Goal: Task Accomplishment & Management: Use online tool/utility

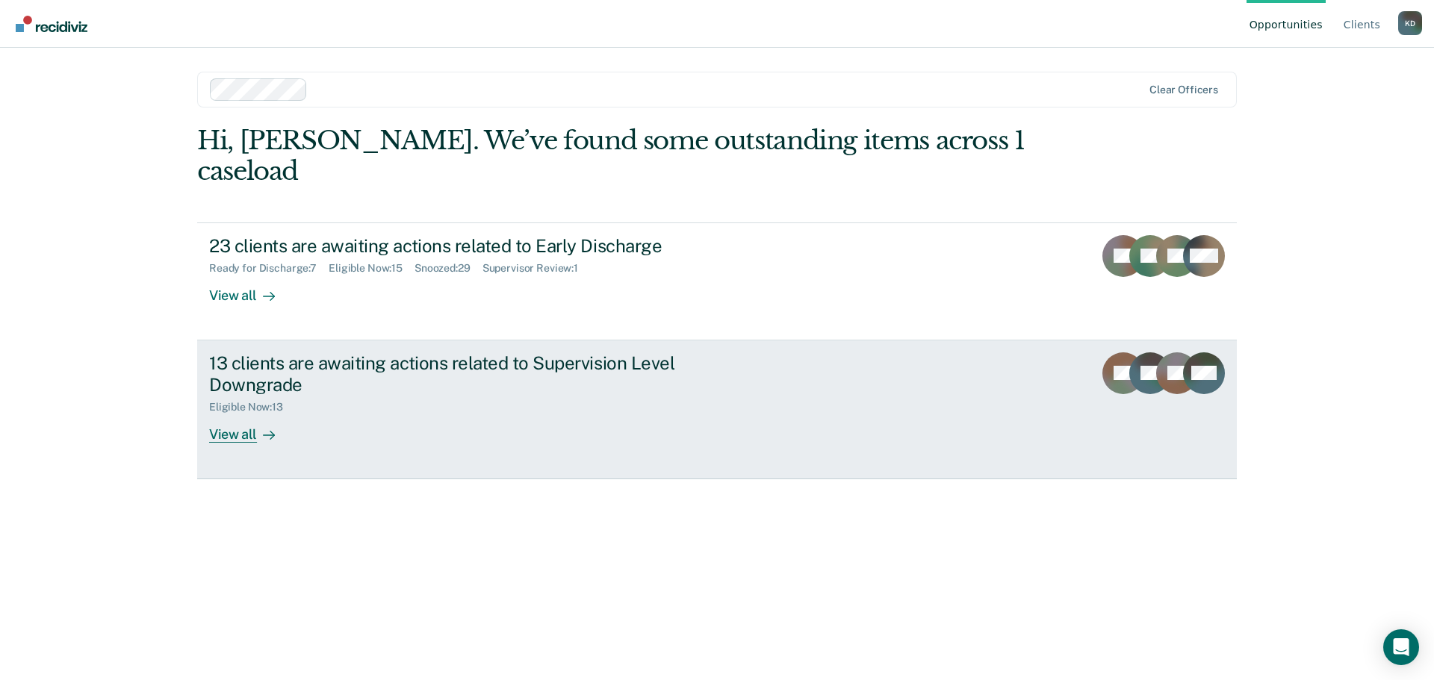
click at [258, 426] on div at bounding box center [266, 434] width 18 height 17
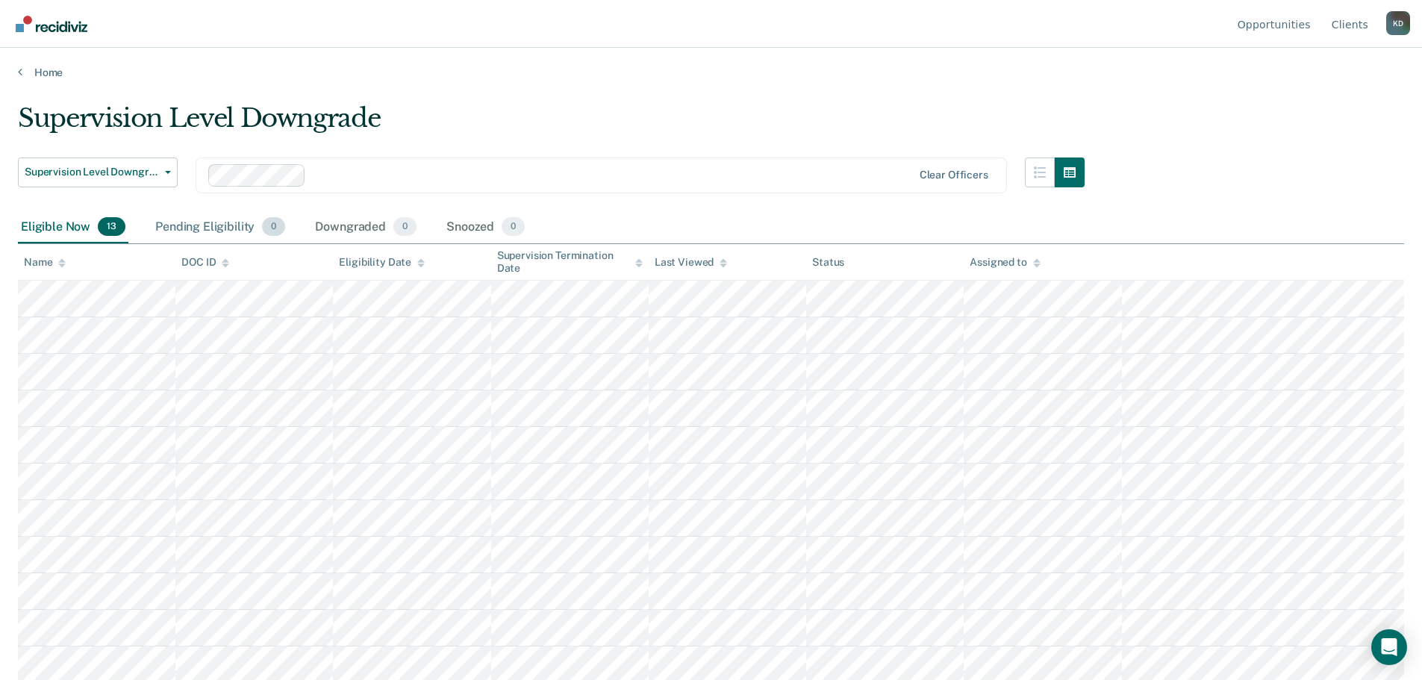
click at [228, 226] on div "Pending Eligibility 0" at bounding box center [220, 227] width 136 height 33
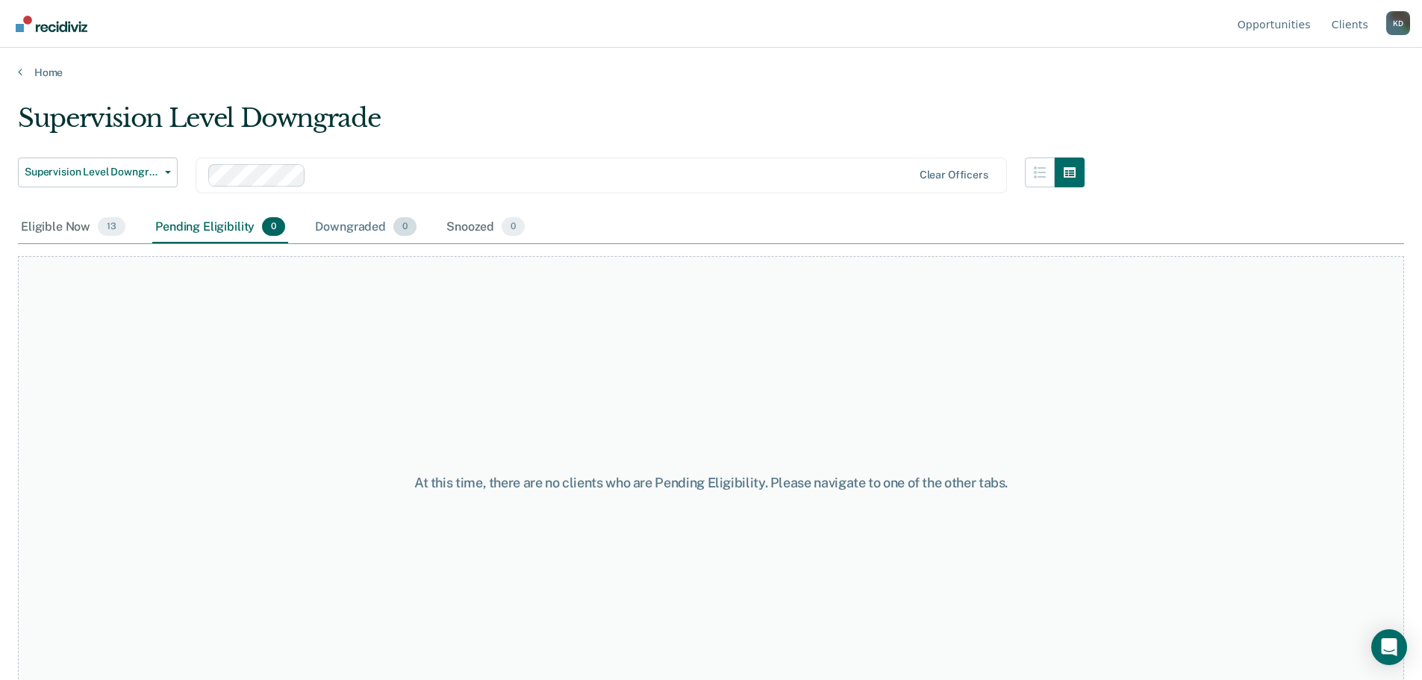
click at [342, 231] on div "Downgraded 0" at bounding box center [366, 227] width 108 height 33
click at [66, 220] on div "Eligible Now 13" at bounding box center [73, 227] width 111 height 33
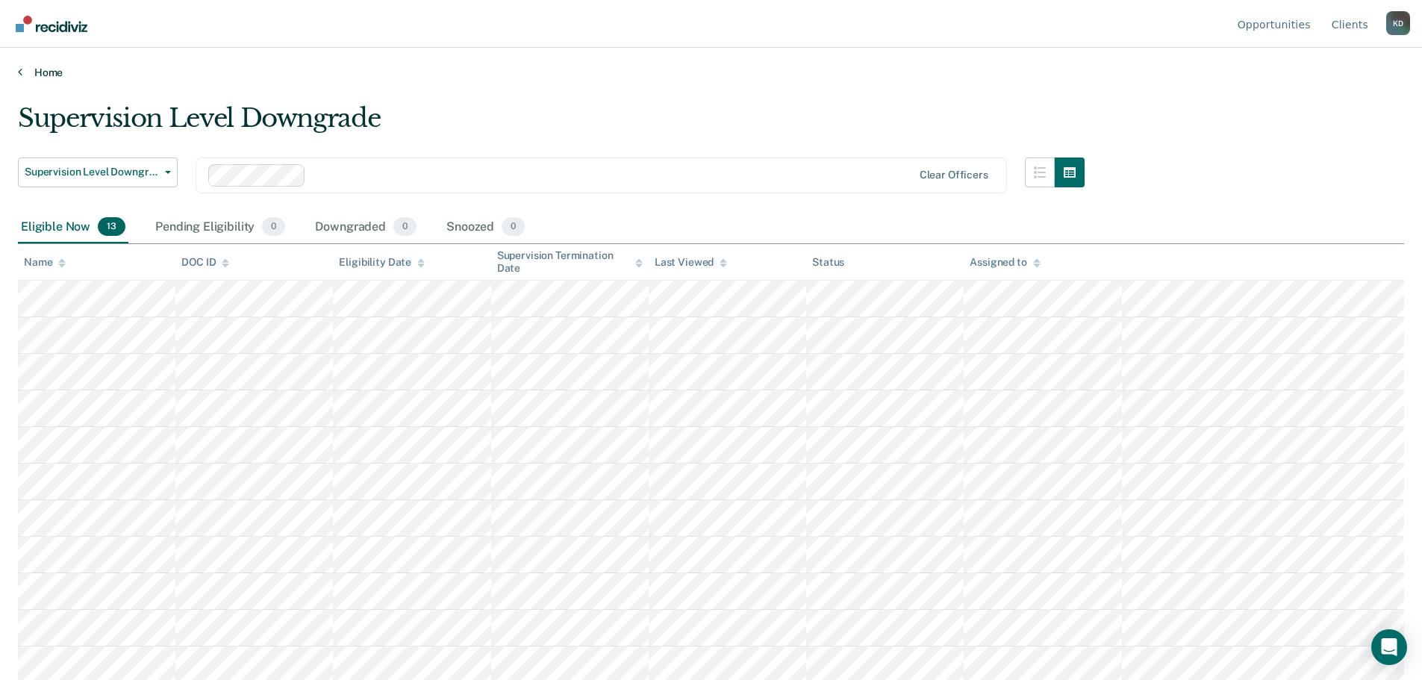
click at [31, 71] on link "Home" at bounding box center [711, 72] width 1387 height 13
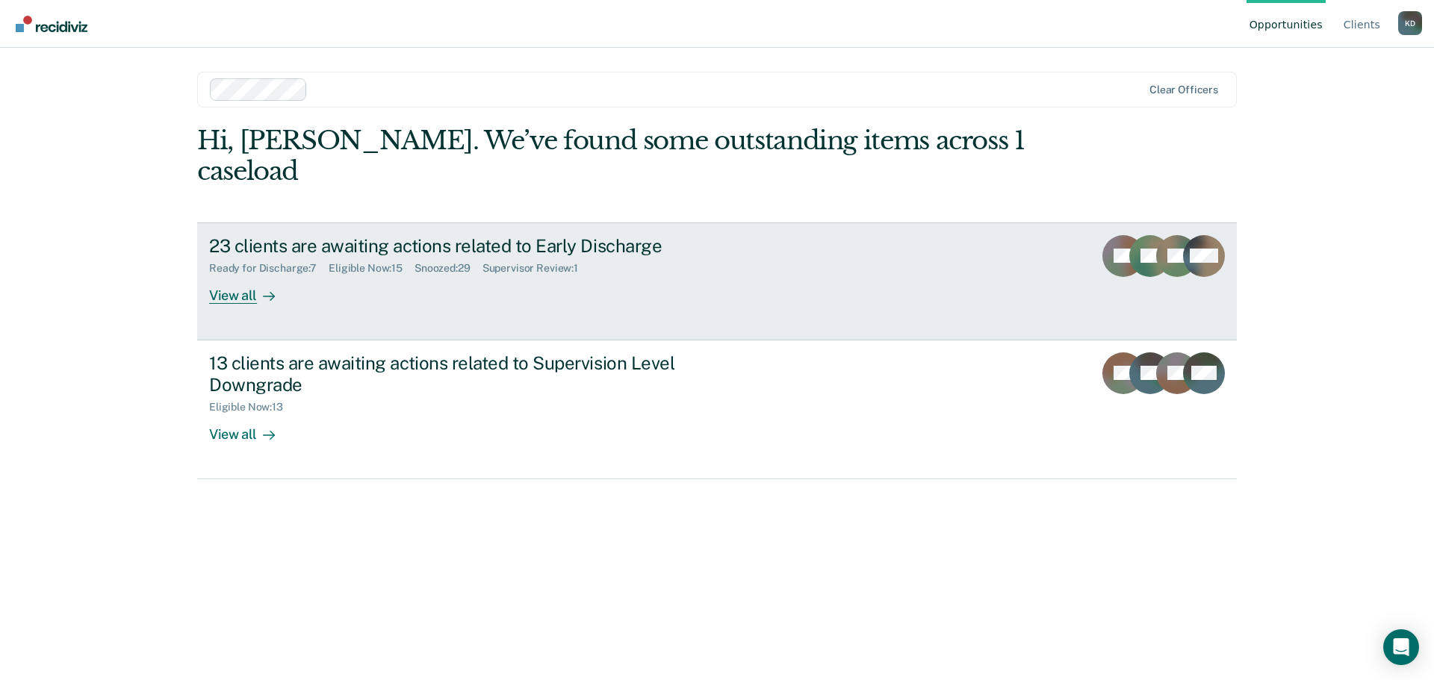
click at [232, 275] on div "View all" at bounding box center [251, 289] width 84 height 29
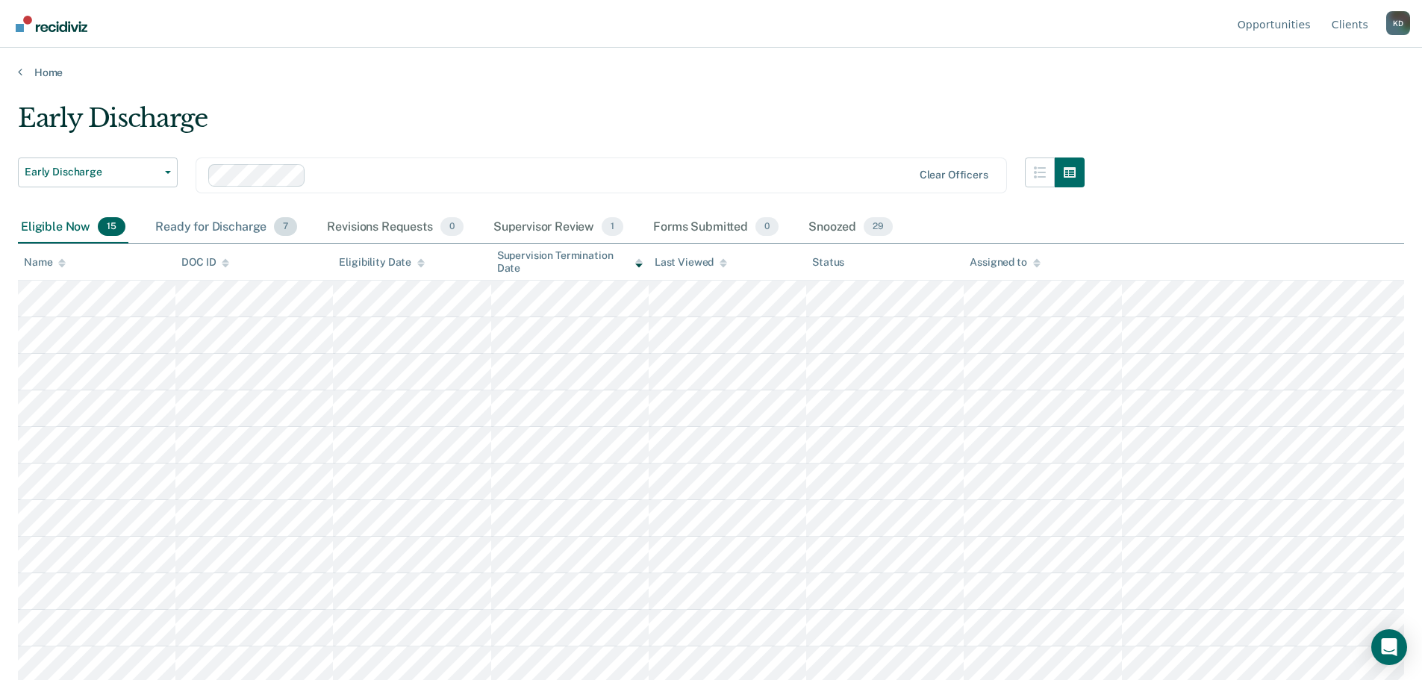
click at [243, 226] on div "Ready for Discharge 7" at bounding box center [226, 227] width 148 height 33
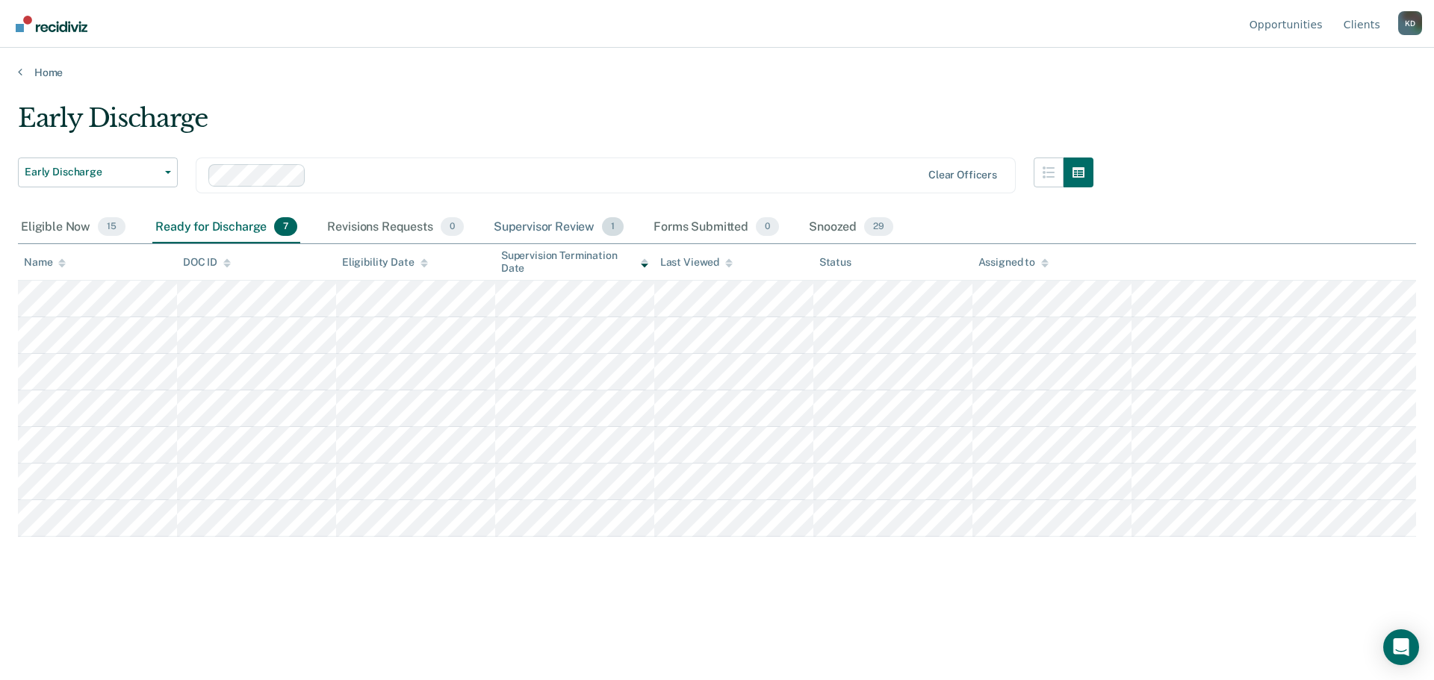
click at [562, 225] on div "Supervisor Review 1" at bounding box center [559, 227] width 137 height 33
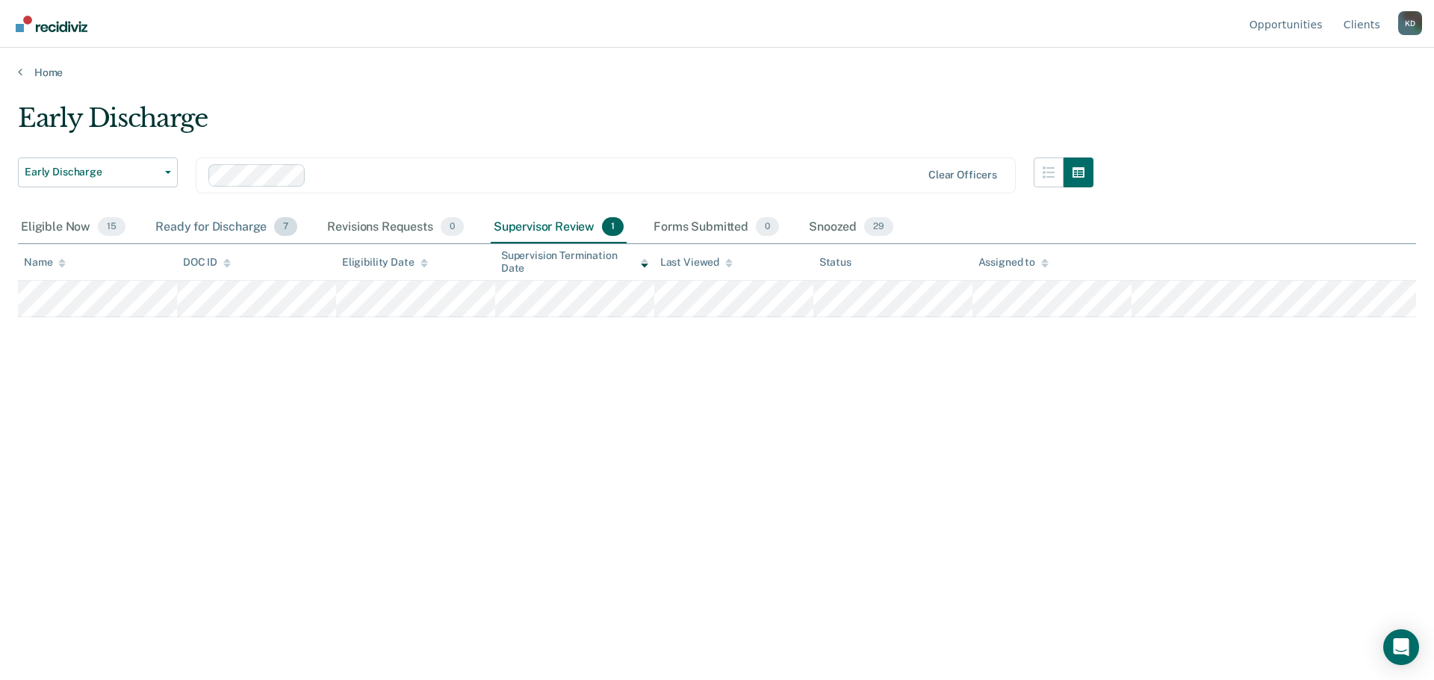
click at [237, 225] on div "Ready for Discharge 7" at bounding box center [226, 227] width 148 height 33
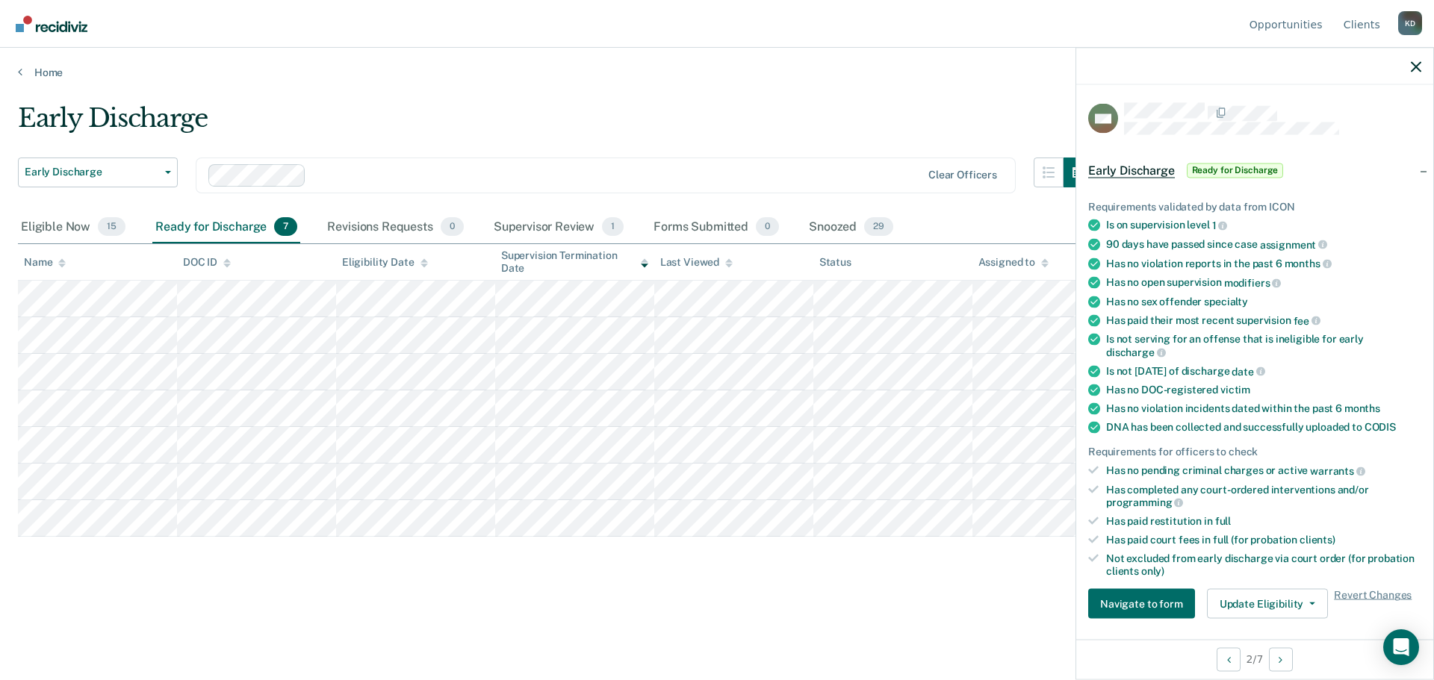
click at [961, 226] on div "Eligible Now 15 Ready for Discharge 7 Revisions Requests 0 Supervisor Review 1 …" at bounding box center [717, 228] width 1398 height 34
click at [570, 222] on div "Supervisor Review 1" at bounding box center [559, 227] width 137 height 33
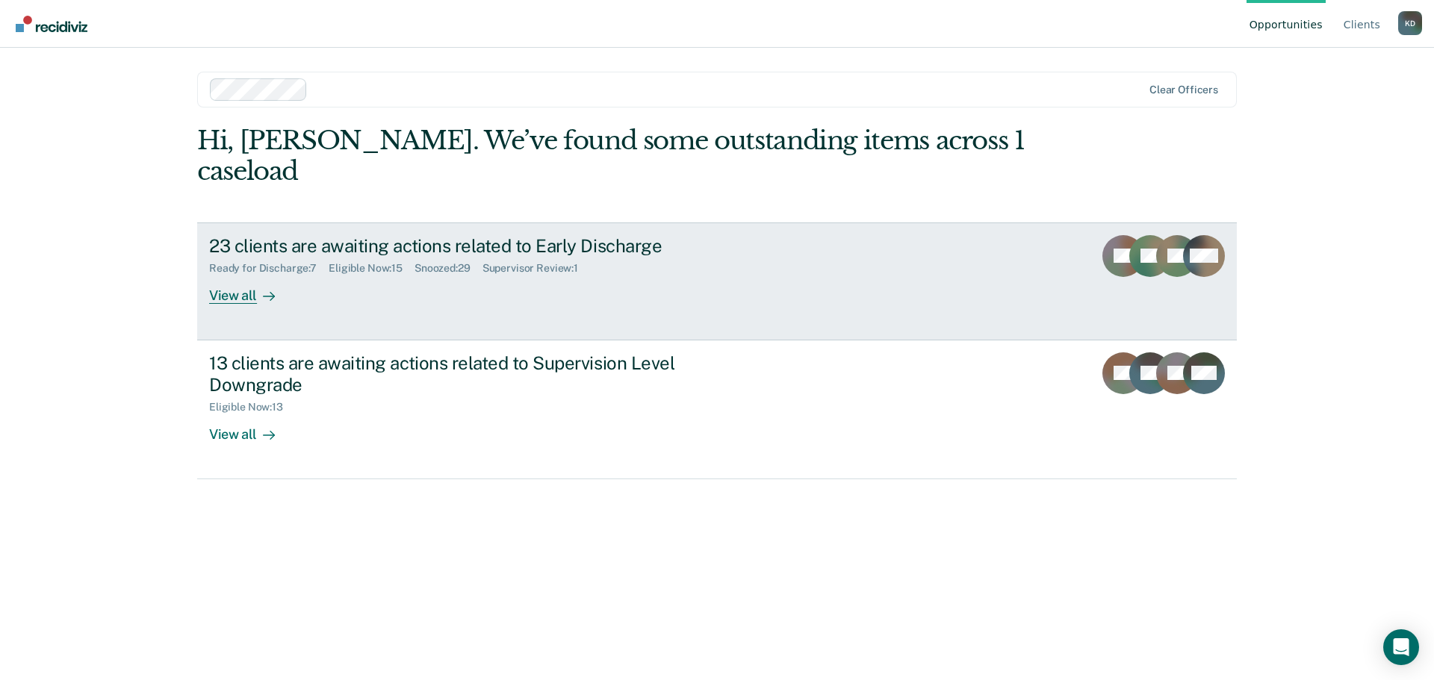
click at [237, 275] on div "View all" at bounding box center [251, 289] width 84 height 29
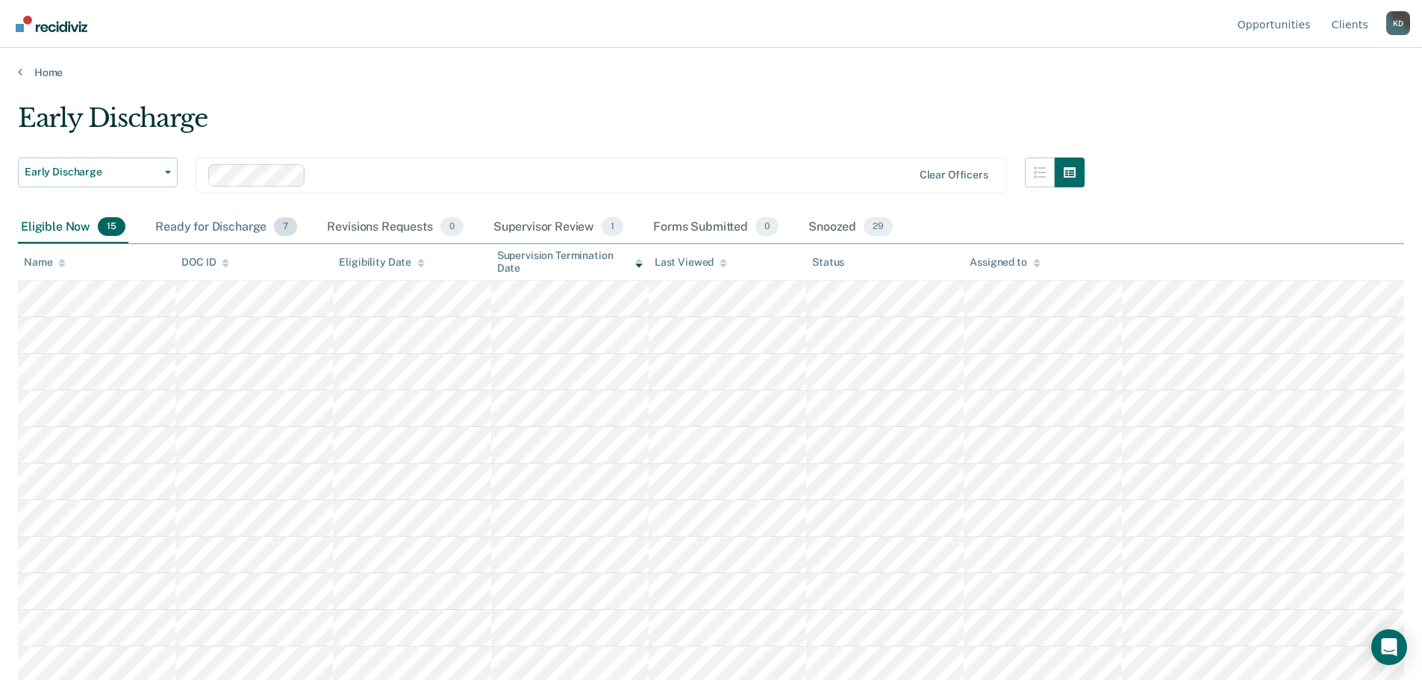
click at [206, 226] on div "Ready for Discharge 7" at bounding box center [226, 227] width 148 height 33
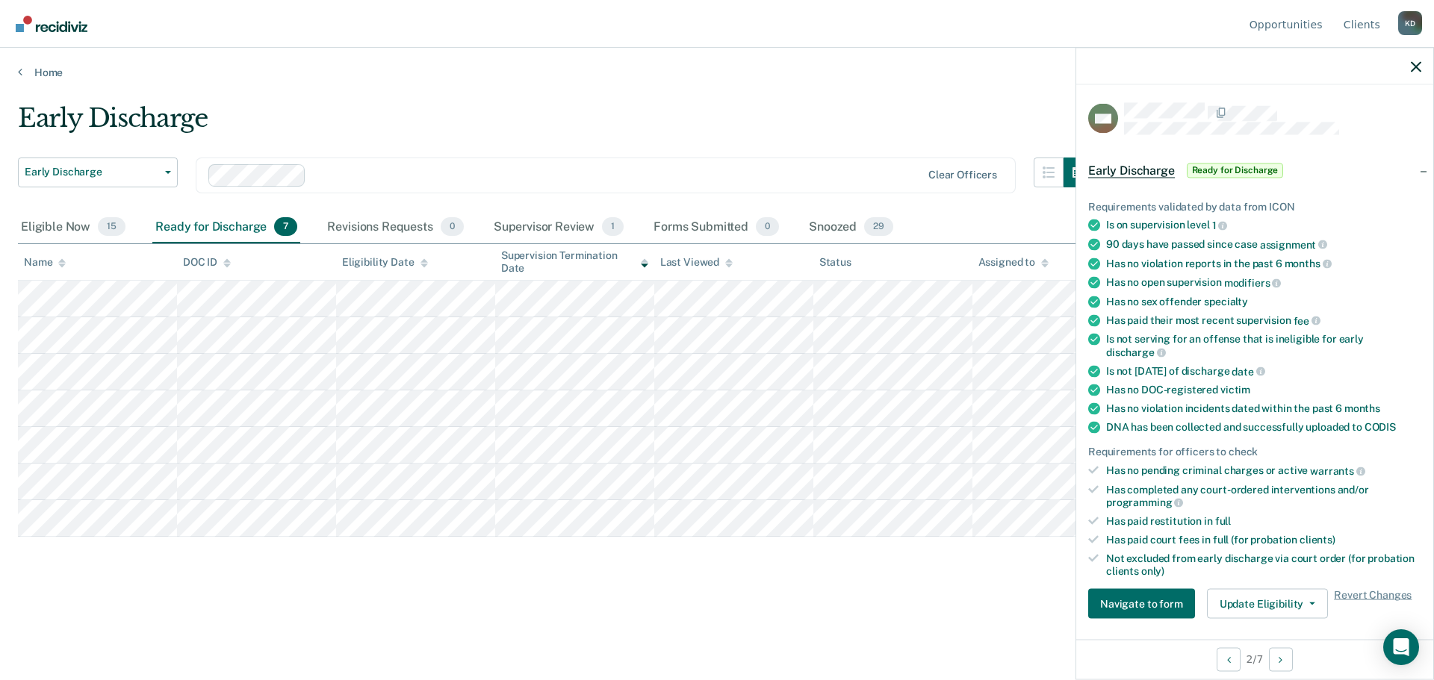
click at [1216, 169] on span "Ready for Discharge" at bounding box center [1234, 170] width 97 height 15
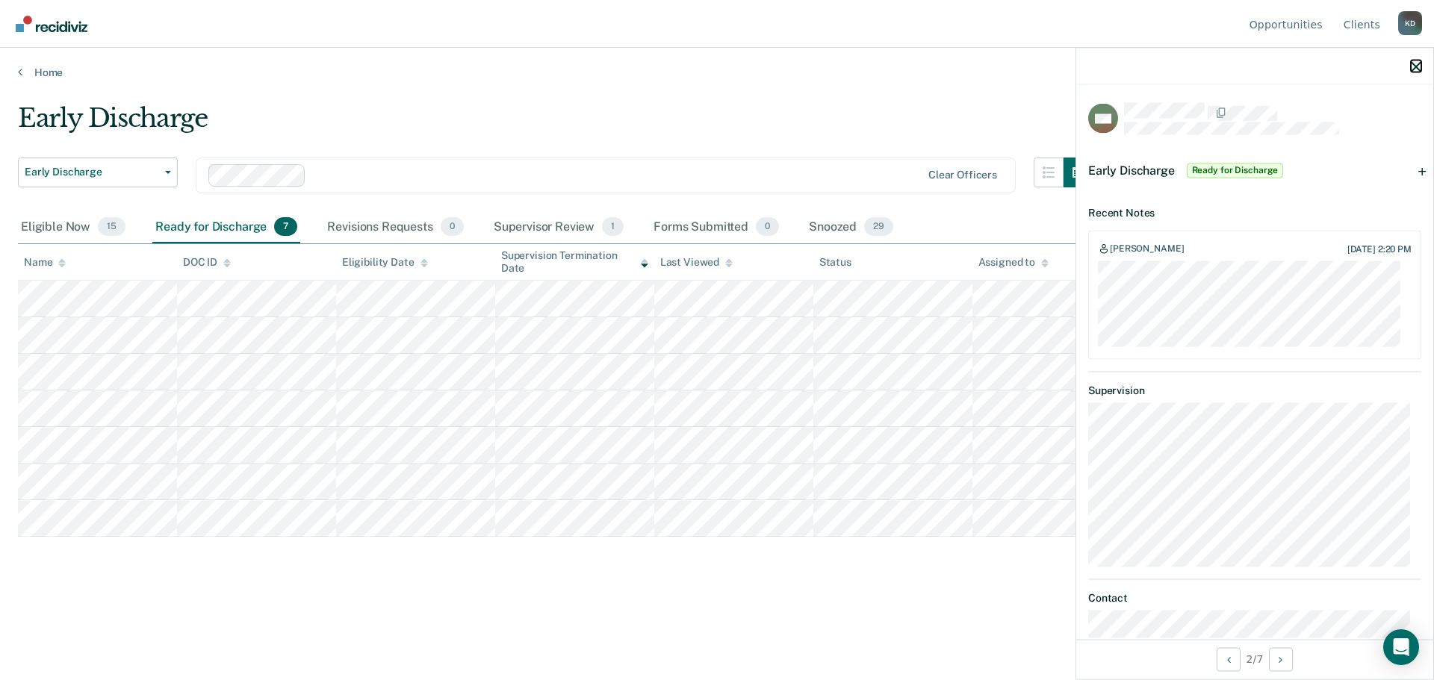
click at [1419, 66] on icon "button" at bounding box center [1415, 66] width 10 height 10
